Goal: Task Accomplishment & Management: Use online tool/utility

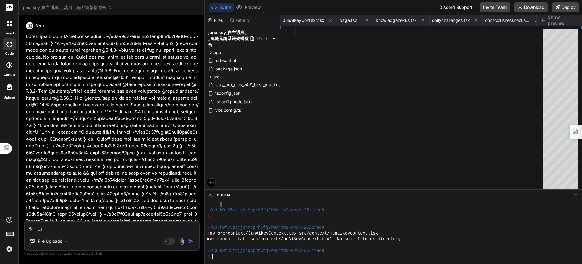
type textarea "繼續"
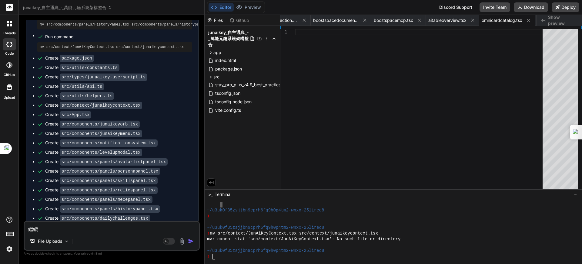
type textarea "x"
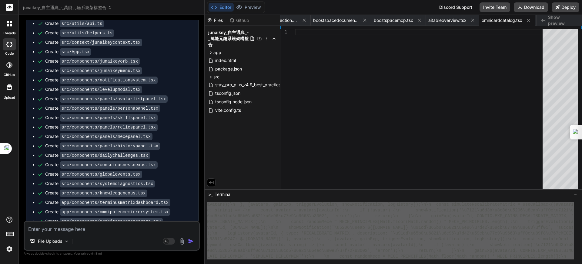
scroll to position [0, 0]
drag, startPoint x: 226, startPoint y: 256, endPoint x: 226, endPoint y: 182, distance: 74.0
click at [226, 182] on div "Files Github junaikey_自主通典_-_萬能元鑰系統架構整合 app components AITableOverview.tsx Arch…" at bounding box center [394, 139] width 378 height 249
type textarea "tion(`\u5206\u8eab ${[DOMAIN_NAME]} \u63a1\u96c6\u5230\u65b0\u5143\u4ef6\uff01`…"
click at [57, 226] on textarea at bounding box center [112, 226] width 174 height 11
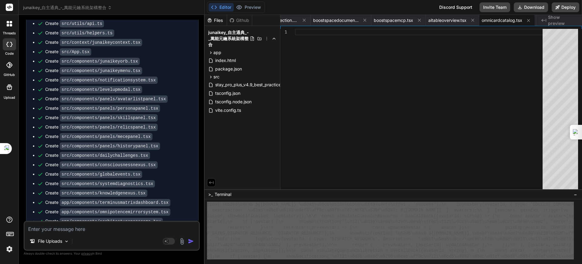
paste textarea "tion(`\u5206\u8eab ${[DOMAIN_NAME]} \u63a1\u96c6\u5230\u65b0\u5143\u4ef6\uff01`…"
type textarea "tion(`\u5206\u8eab ${[DOMAIN_NAME]} \u63a1\u96c6\u5230\u65b0\u5143\u4ef6\uff01`…"
type textarea "x"
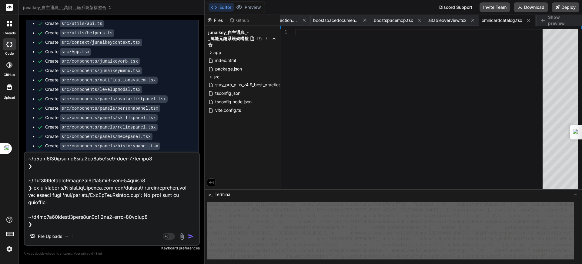
scroll to position [11583, 0]
type textarea "tion(`\u5206\u8eab ${[DOMAIN_NAME]} \u63a1\u96c6\u5230\u65b0\u5143\u4ef6\uff01`…"
click at [191, 235] on img "button" at bounding box center [191, 236] width 6 height 6
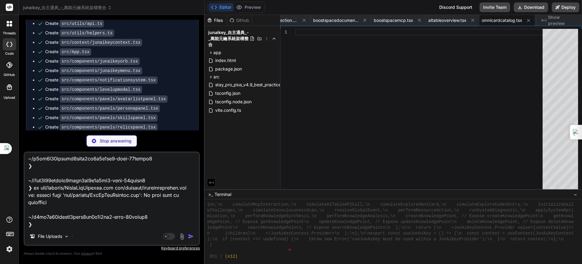
type textarea "x"
type textarea "} }"
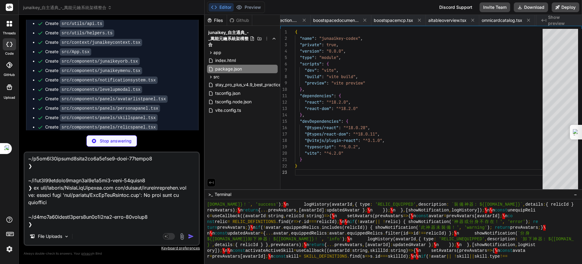
scroll to position [0, 311]
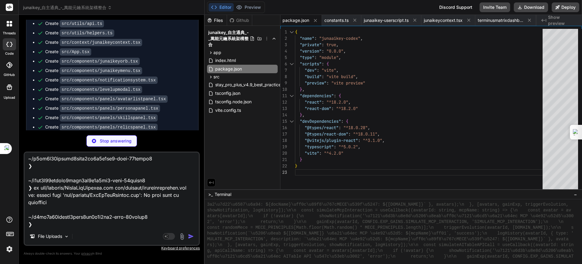
type textarea "x"
type textarea "expReward: CONFIG.EXP_GAINS.SYNTHESIZE_KNOWLEDGE, meceRewardId: 'mece_03', // 結…"
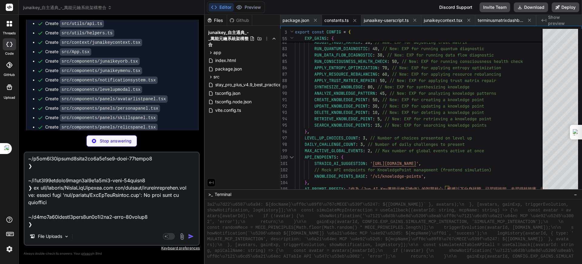
type textarea "x"
type textarea "}"
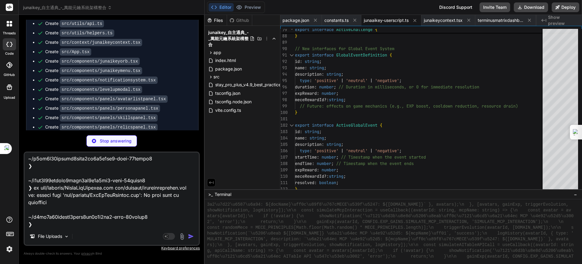
type textarea "x"
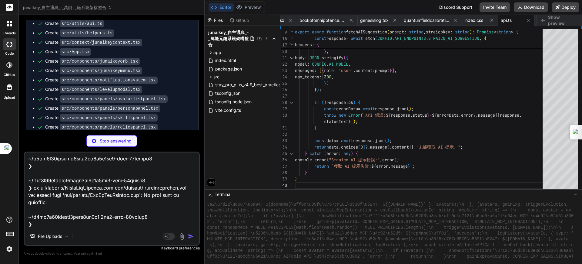
type textarea "x"
type textarea "}"
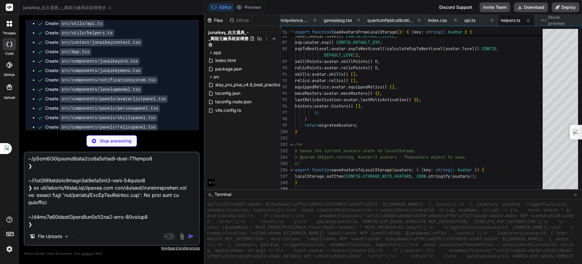
type textarea "x"
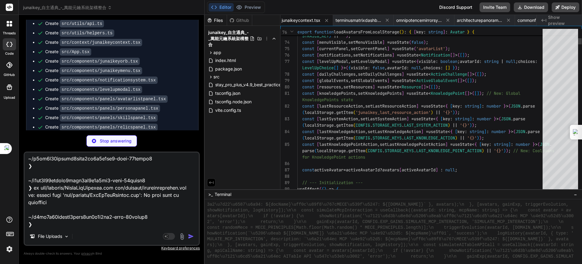
type textarea "x"
type textarea "); } export default App;"
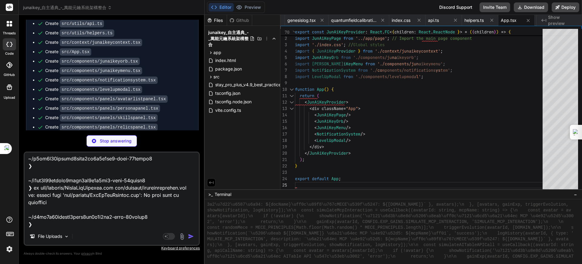
type textarea "x"
type textarea "<span id={CONFIG.UI_IDS.ORB_NAME}>{activeAvatar ? [DOMAIN_NAME] : '無分身'}</span>…"
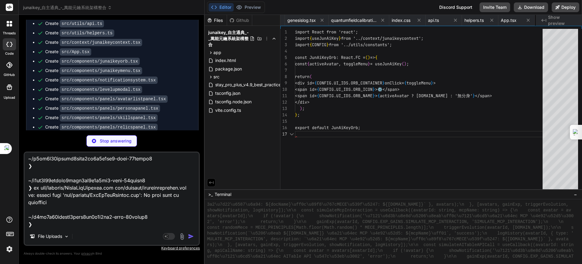
scroll to position [0, 1253]
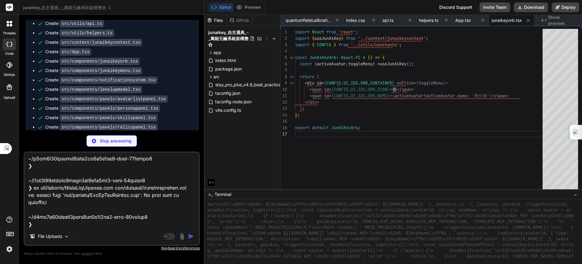
type textarea "x"
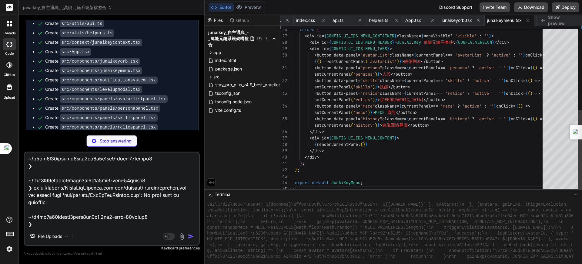
type textarea "x"
type textarea "<div key={[DOMAIN_NAME]} className={`junaaikey-notification ${notification.type…"
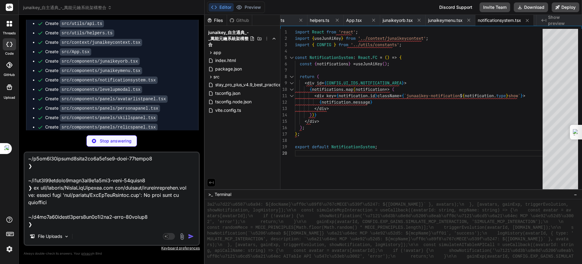
type textarea "x"
type textarea "}; export default LevelUpModal;"
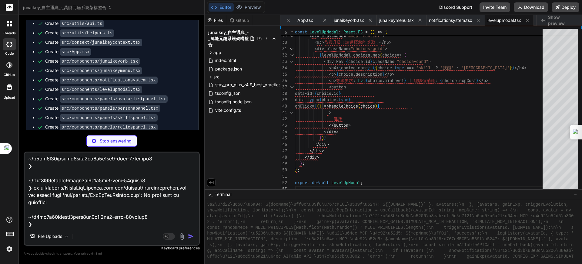
type textarea "x"
type textarea "新增分身 </button> </div> ); }; export default AvatarListPanel;"
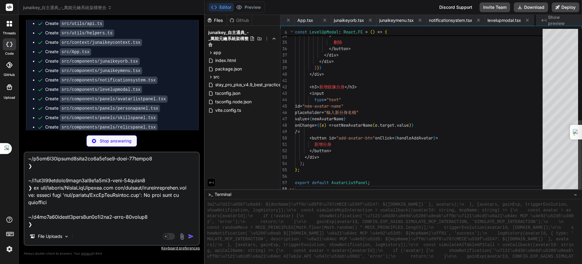
scroll to position [0, 1463]
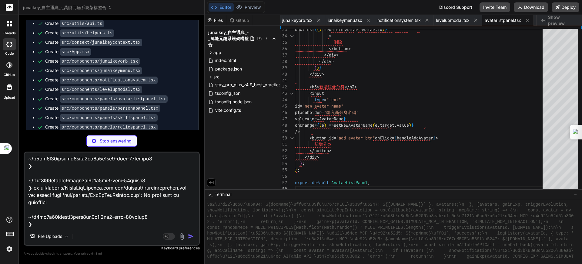
type textarea "x"
type textarea "</div> ); }; export default PersonaPanel;"
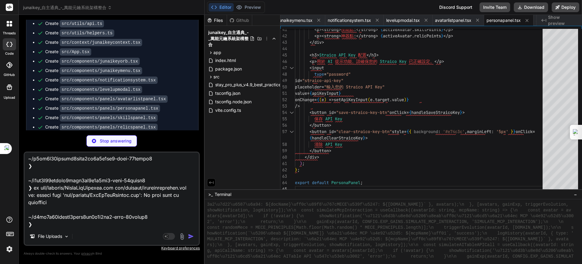
type textarea "x"
type textarea "export default SkillsPanel;"
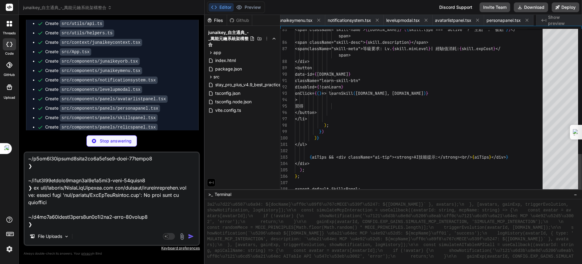
scroll to position [0, 1556]
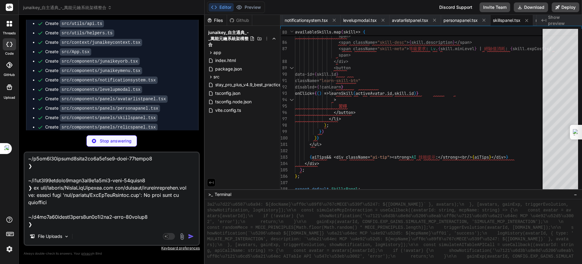
type textarea "x"
type textarea "</div> ); }; export default RelicsPanel;"
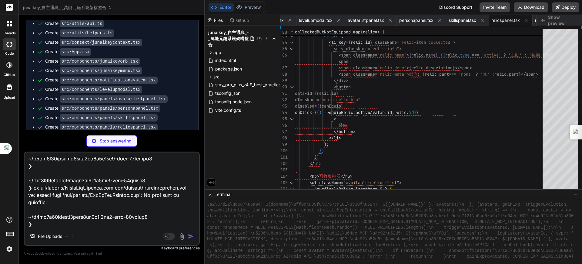
type textarea "x"
type textarea "}; export default MECEPanel;"
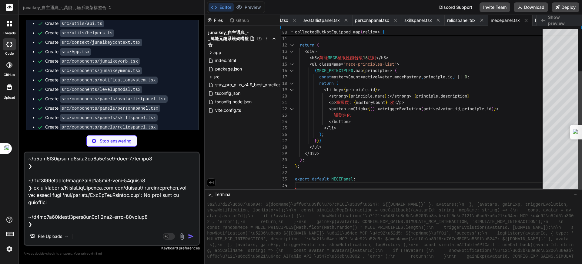
type textarea "x"
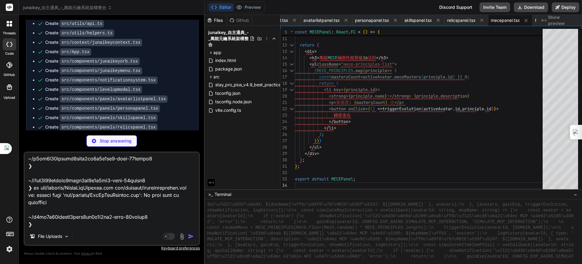
type textarea "export default HistoryPanel;"
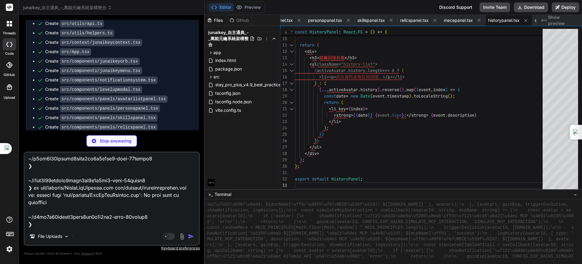
type textarea "x"
type textarea "</div> ); }; export default DailyChallenges;"
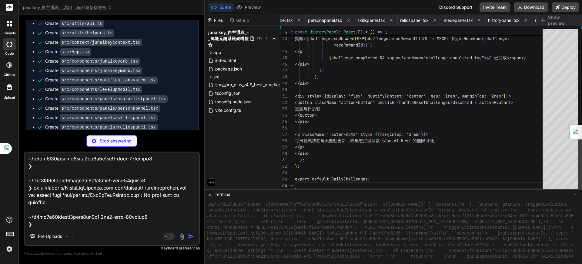
scroll to position [0, 150]
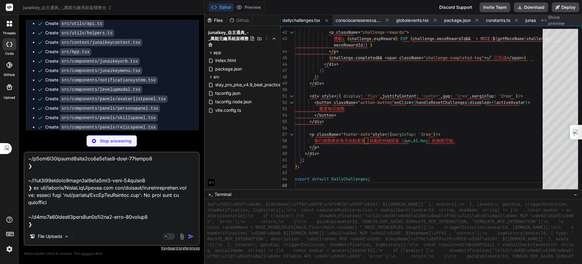
type textarea "x"
type textarea "); }; export default ConsciousnessNexus;"
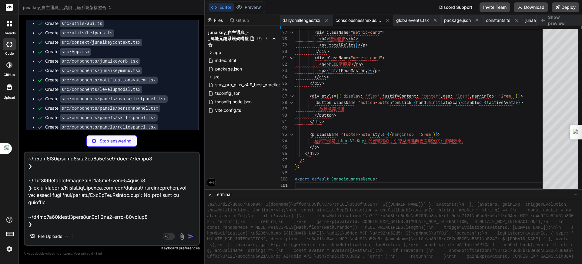
type textarea "x"
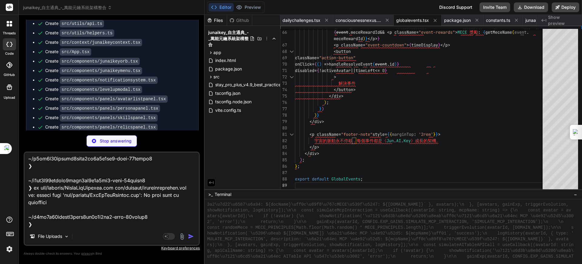
type textarea "x"
type textarea "); }; export default SystemDiagnostics;"
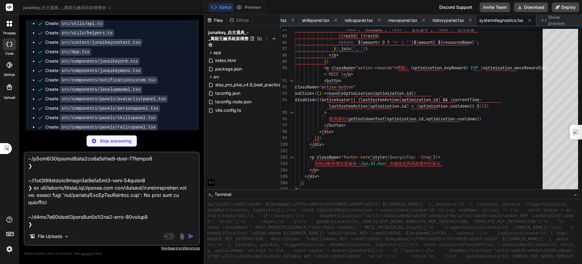
type textarea "x"
type textarea "<p className="footer-note" style={{marginTop: '2rem'}}> 知識是《Jun.AI.Key》進化的基石，每一…"
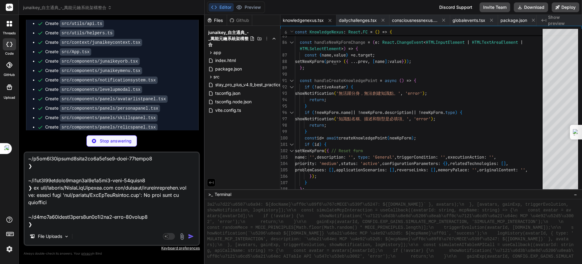
type textarea "x"
type textarea "}; export default JunAiKeyPage;"
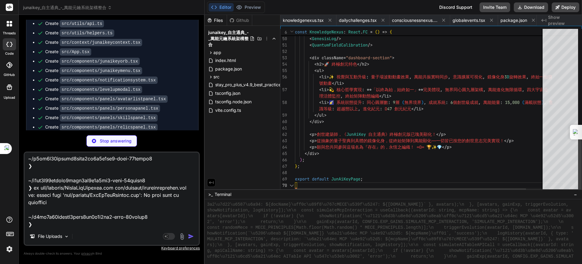
scroll to position [0, 57]
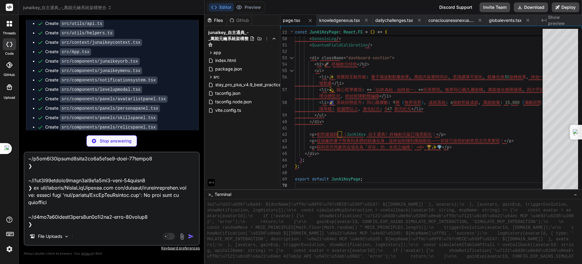
click at [54, 135] on div "Stop answering" at bounding box center [112, 141] width 176 height 12
type textarea "x"
type textarea "); }; export default TerminusMatrixDashboard;"
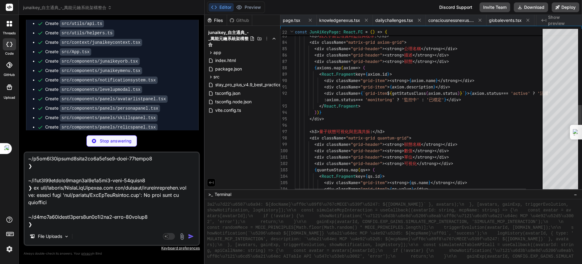
scroll to position [0, 312]
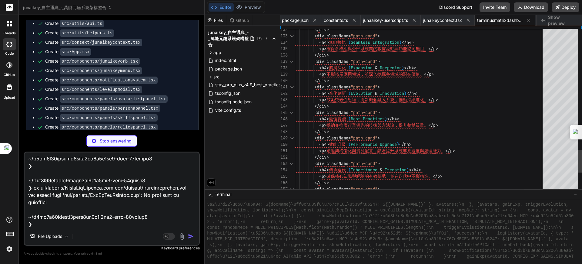
type textarea "x"
type textarea "</span> </p> </div> ); }; export default OmnipotenceMirrorSystem;"
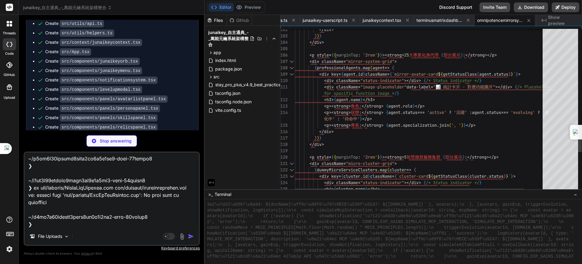
type textarea "x"
type textarea "**版本**: 1.0.0-mvp<br /> **更新日期**: [DATE]<br /> © [DATE]AI.Key Collective. 知識[DE…"
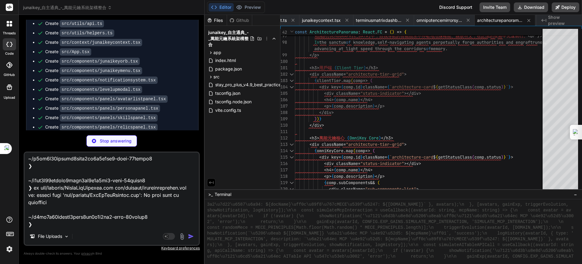
type textarea "x"
type textarea "export default CommonFunctionsOverview;"
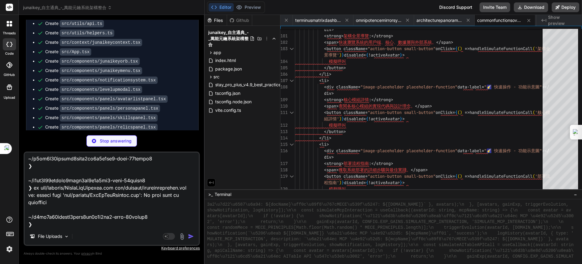
type textarea "x"
type textarea "); }; export default CoreFeaturesSection;"
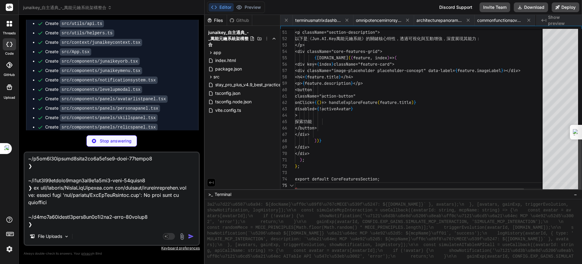
scroll to position [0, 554]
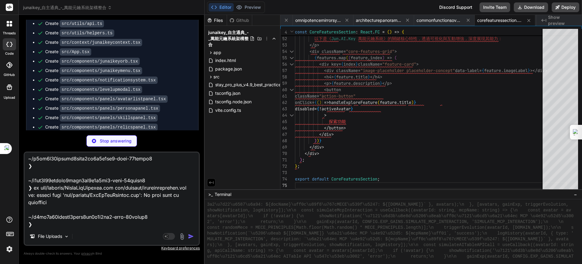
type textarea "x"
type textarea "); }; export default BoostSpaceDocumentation;"
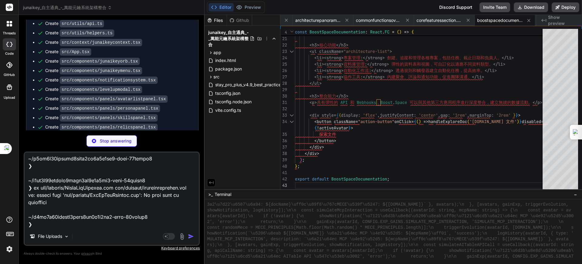
type textarea "x"
type textarea "</div> </div> ); }; export default BoostSpaceMCP;"
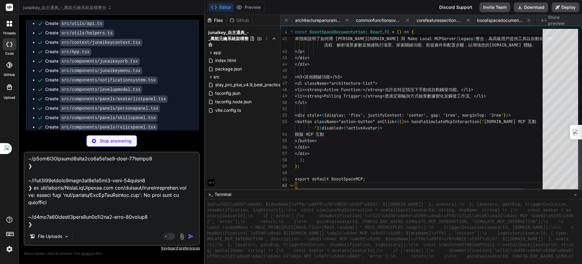
scroll to position [0, 670]
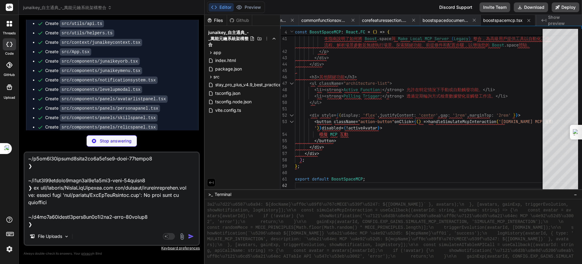
type textarea "x"
type textarea "export default AITableOverview;"
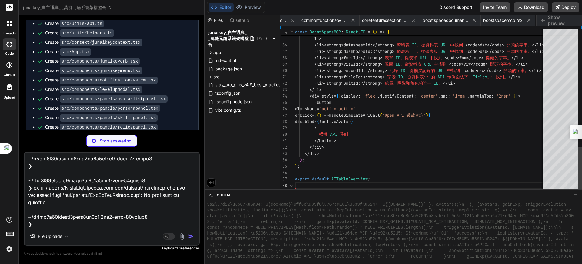
scroll to position [0, 723]
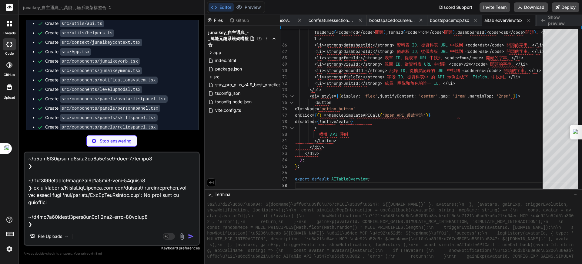
type textarea "x"
type textarea "</div> ))} </div> </div> ); }; export default OmniCardCatalog;"
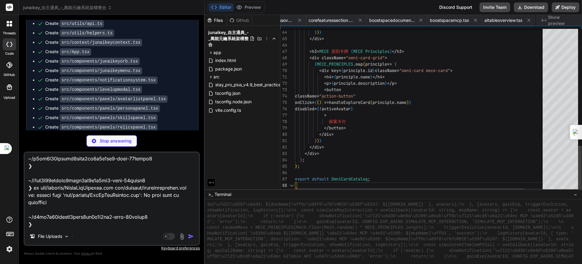
scroll to position [0, 779]
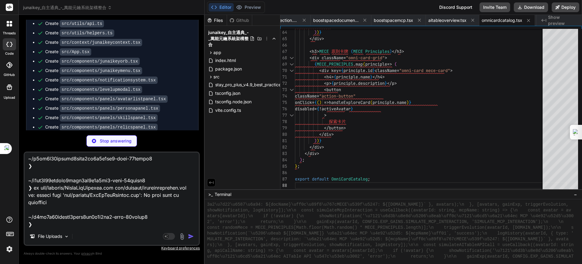
type textarea "x"
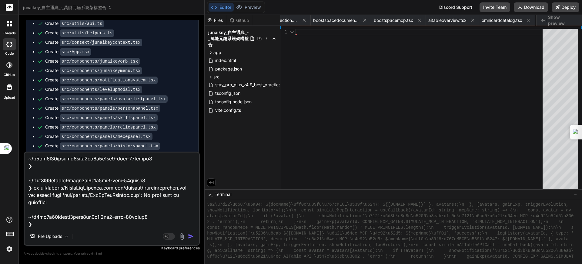
scroll to position [0, 836]
click at [61, 173] on textarea at bounding box center [112, 189] width 174 height 75
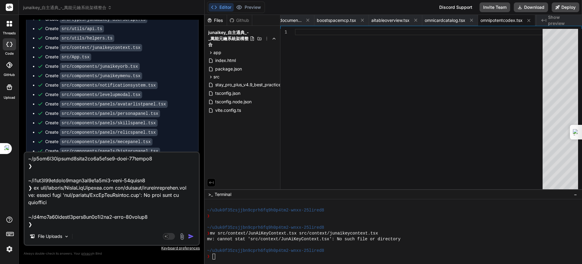
scroll to position [8552, 0]
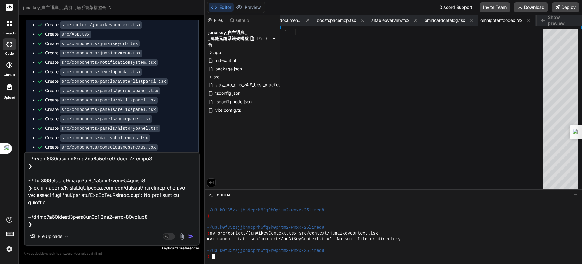
click at [278, 243] on div at bounding box center [390, 245] width 367 height 6
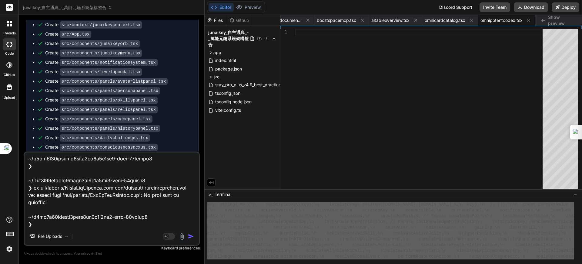
scroll to position [0, 0]
drag, startPoint x: 299, startPoint y: 253, endPoint x: 246, endPoint y: 147, distance: 118.8
click at [246, 147] on div "Files Github junaikey_自主通典_-_萬能元鑰系統架構整合 app components AITableOverview.tsx Arch…" at bounding box center [394, 139] width 378 height 249
type textarea "3a2\u7d22\u6587\u6a94: ${docName}\uff0c\u89f8\u767cMECE\u539f\u5247: ${[DOMAIN_…"
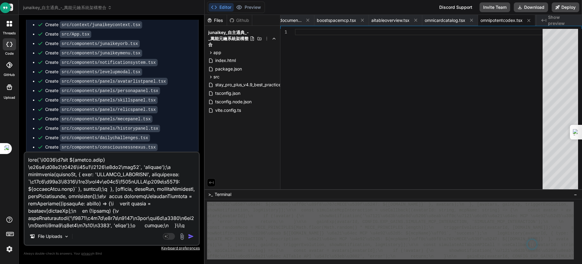
drag, startPoint x: 97, startPoint y: 227, endPoint x: 12, endPoint y: 125, distance: 132.7
click at [12, 125] on div "threads code GitHub Upload junaikey_自主通典_-_萬能元鑰系統架構整合 Created with Pixso. Bind …" at bounding box center [291, 132] width 582 height 264
paste textarea "3a2\u7d22\u6587\u6a94: ${docName}\uff0c\u89f8\u767cMECE\u539f\u5247: ${[DOMAIN_…"
type textarea "3a2\u7d22\u6587\u6a94: ${docName}\uff0c\u89f8\u767cMECE\u539f\u5247: ${[DOMAIN_…"
type textarea "x"
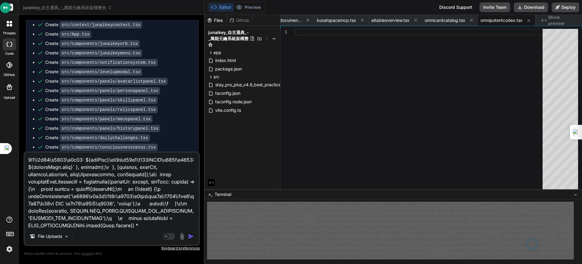
scroll to position [9530, 0]
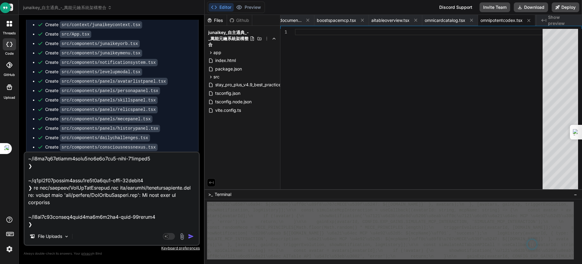
type textarea "3a2\u7d22\u6587\u6a94: ${docName}\uff0c\u89f8\u767cMECE\u539f\u5247: ${[DOMAIN_…"
click at [191, 234] on img "button" at bounding box center [191, 236] width 6 height 6
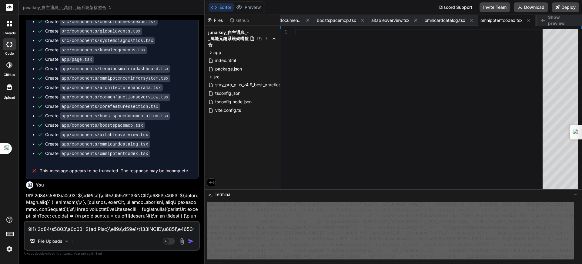
scroll to position [8684, 0]
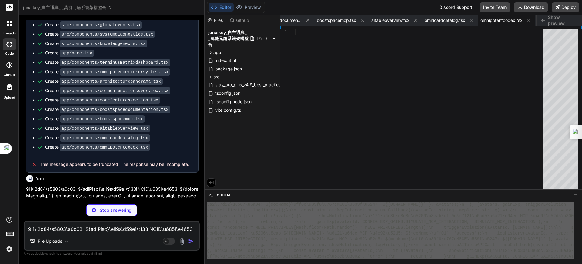
type textarea "x"
type textarea "} }"
type textarea "x"
type textarea "expReward: CONFIG.EXP_GAINS.SYNTHESIZE_KNOWLEDGE, meceRewardId: 'mece_03', // 結…"
type textarea "x"
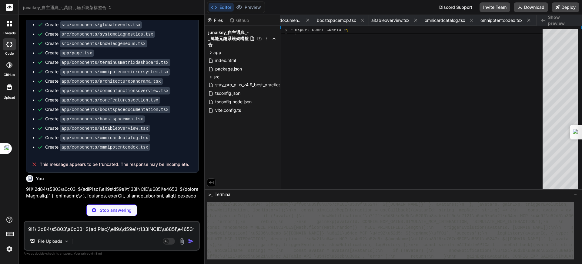
type textarea "}"
type textarea "x"
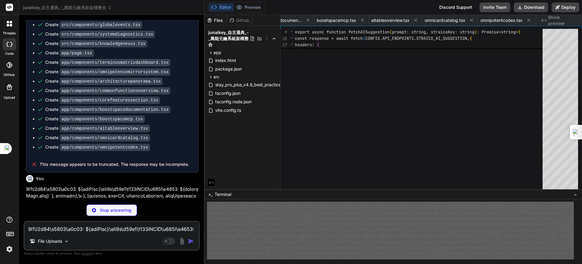
type textarea "x"
type textarea "}"
type textarea "x"
type textarea "); } export default App;"
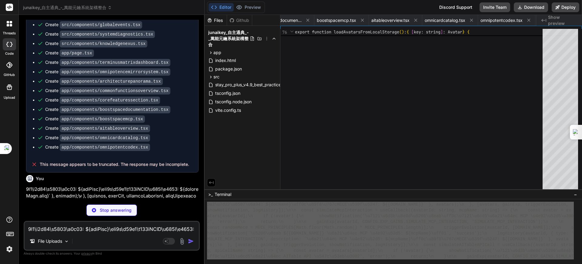
type textarea "x"
type textarea "<span id={CONFIG.UI_IDS.ORB_NAME}>{activeAvatar ? [DOMAIN_NAME] : '無分身'}</span>…"
type textarea "x"
type textarea "<div key={[DOMAIN_NAME]} className={`junaaikey-notification ${notification.type…"
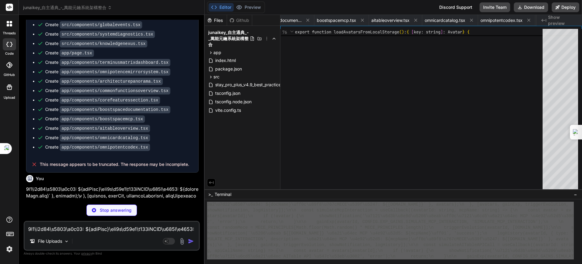
type textarea "x"
type textarea "}; export default LevelUpModal;"
type textarea "x"
type textarea "新增分身 </button> </div> ); }; export default AvatarListPanel;"
type textarea "x"
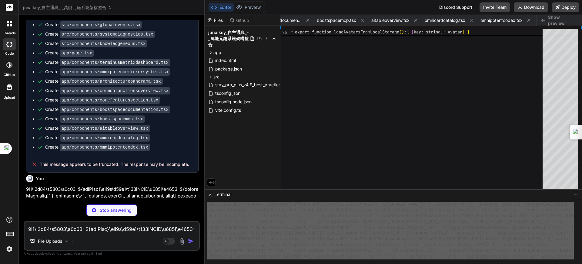
type textarea "</div> ); }; export default PersonaPanel;"
type textarea "x"
type textarea "export default SkillsPanel;"
type textarea "x"
type textarea "</div> ); }; export default RelicsPanel;"
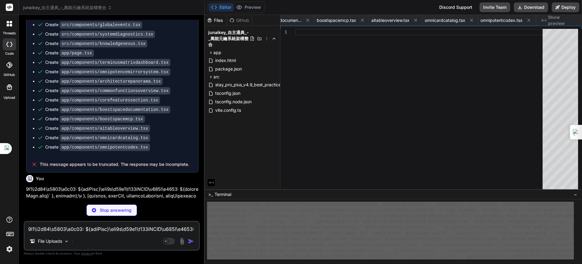
type textarea "x"
type textarea "}; export default MECEPanel;"
type textarea "x"
type textarea "export default HistoryPanel;"
type textarea "x"
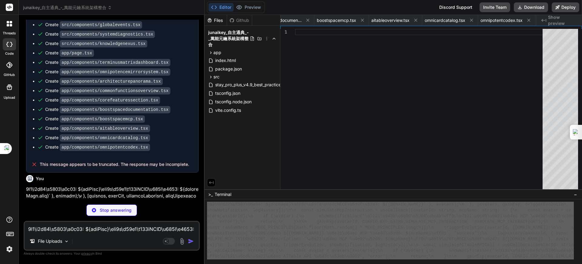
type textarea "</div> ); }; export default DailyChallenges;"
type textarea "x"
type textarea "); }; export default ConsciousnessNexus;"
type textarea "x"
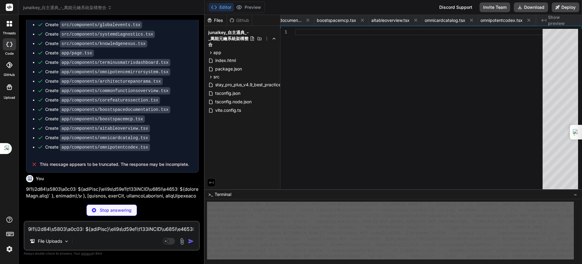
type textarea "); }; export default SystemDiagnostics;"
type textarea "x"
type textarea "<p className="footer-note" style={{marginTop: '2rem'}}> 知識是《Jun.AI.Key》進化的基石，每一…"
type textarea "x"
type textarea "}; export default JunAiKeyPage;"
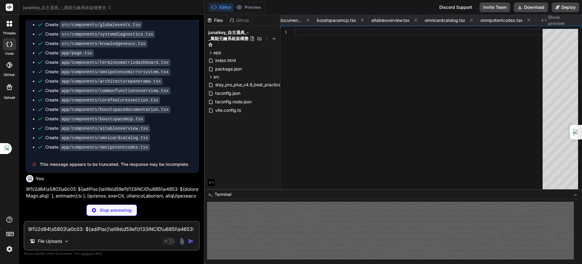
type textarea "x"
type textarea "); }; export default TerminusMatrixDashboard;"
type textarea "x"
type textarea "</span> </p> </div> ); }; export default OmnipotenceMirrorSystem;"
type textarea "x"
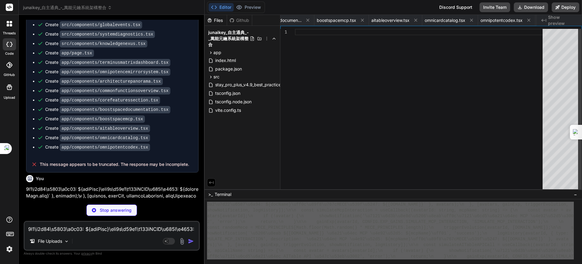
type textarea "**版本**: 1.0.0-mvp<br /> **更新日期**: [DATE]<br /> © [DATE]AI.Key Collective. 知識[DE…"
type textarea "x"
type textarea "export default CommonFunctionsOverview;"
type textarea "x"
type textarea "); }; export default CoreFeaturesSection;"
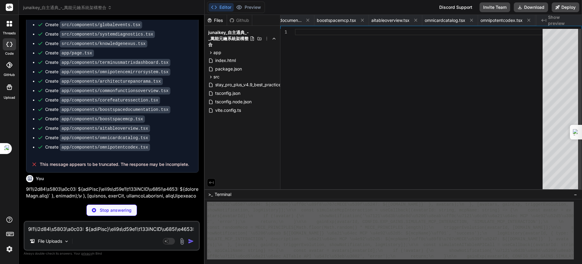
type textarea "x"
type textarea "); }; export default BoostSpaceDocumentation;"
type textarea "x"
type textarea "</div> </div> ); }; export default BoostSpaceMCP;"
type textarea "x"
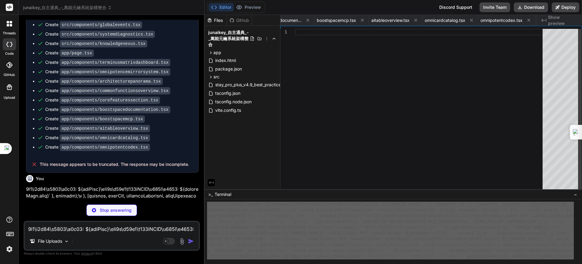
type textarea "export default AITableOverview;"
type textarea "x"
type textarea "</div> ))} </div> </div> ); }; export default OmniCardCatalog;"
type textarea "x"
